Goal: Check status: Check status

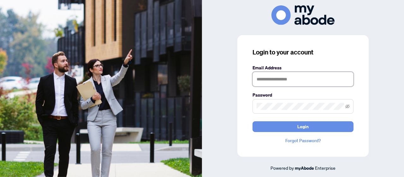
click at [289, 78] on input "text" at bounding box center [303, 79] width 101 height 15
type input "**********"
click at [307, 125] on span "Login" at bounding box center [303, 126] width 11 height 10
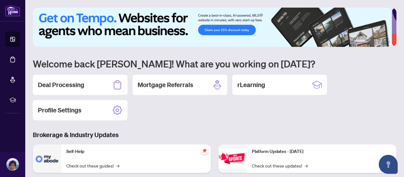
click at [67, 82] on h2 "Deal Processing" at bounding box center [61, 84] width 46 height 9
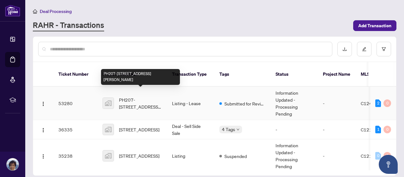
click at [145, 96] on span "PH207-[STREET_ADDRESS][PERSON_NAME]" at bounding box center [140, 103] width 43 height 14
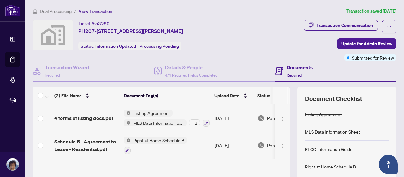
click at [336, 24] on div "Transaction Communication" at bounding box center [345, 25] width 57 height 10
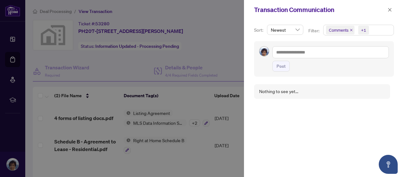
click at [389, 9] on icon "close" at bounding box center [390, 10] width 4 height 4
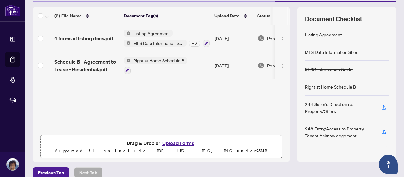
scroll to position [87, 0]
